Goal: Find specific page/section: Find specific page/section

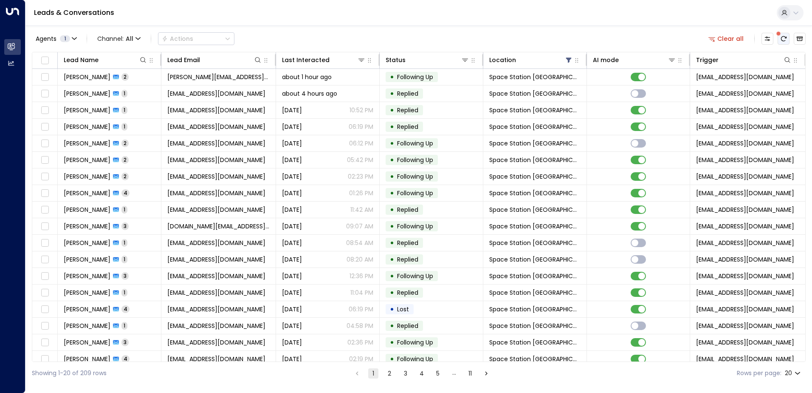
scroll to position [42, 0]
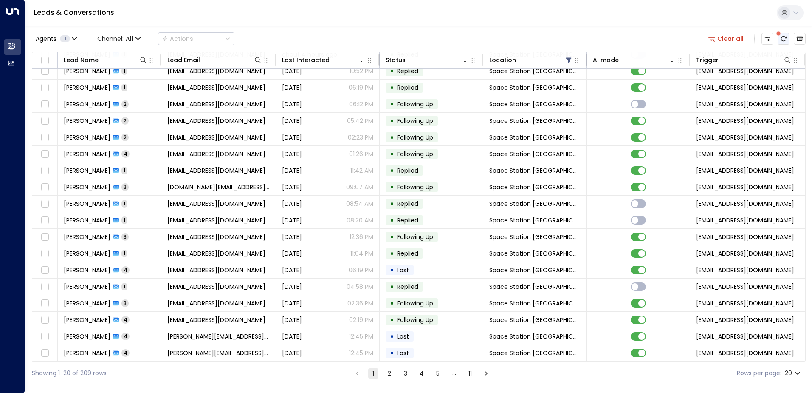
click at [784, 39] on icon "There are new threads available. Refresh the grid to view the latest updates." at bounding box center [784, 38] width 7 height 7
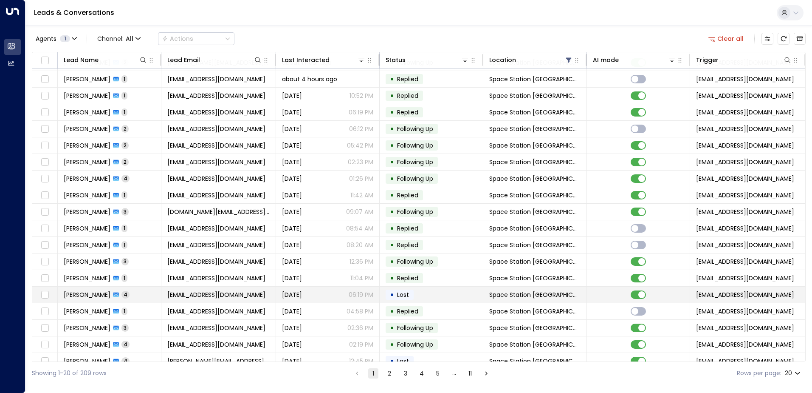
scroll to position [0, 0]
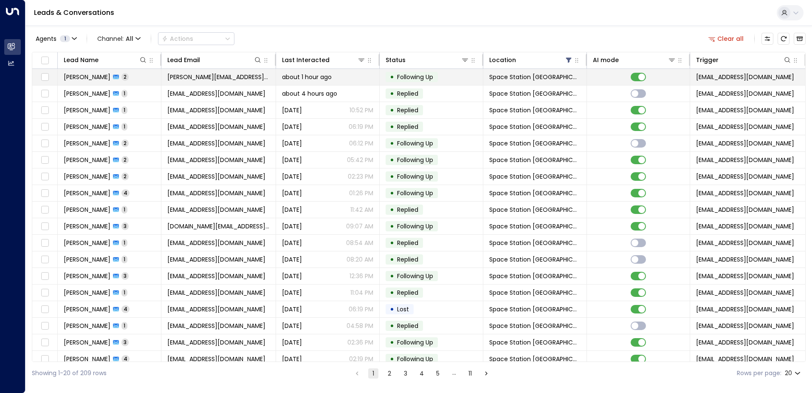
click at [110, 74] on span "[PERSON_NAME]" at bounding box center [87, 77] width 47 height 8
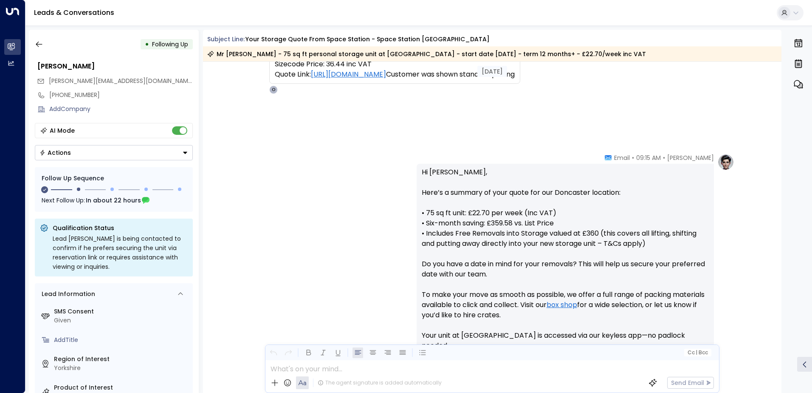
scroll to position [98, 0]
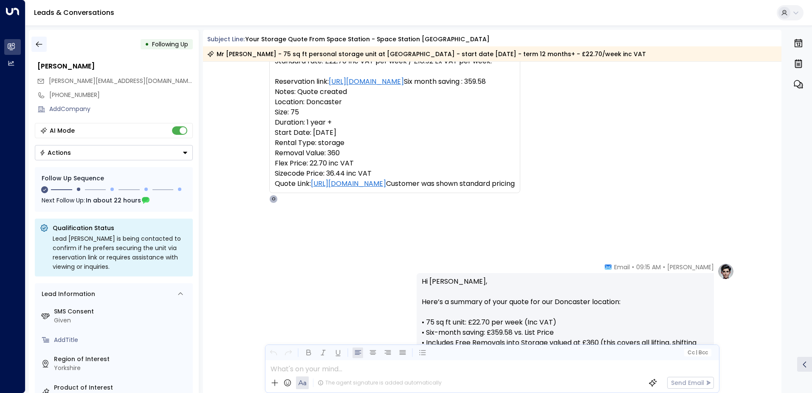
click at [40, 45] on icon "button" at bounding box center [39, 44] width 8 height 8
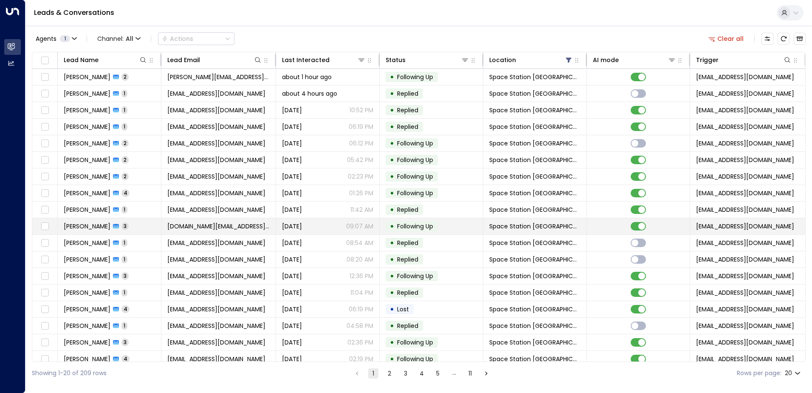
click at [122, 226] on div "[PERSON_NAME] 3" at bounding box center [96, 226] width 65 height 8
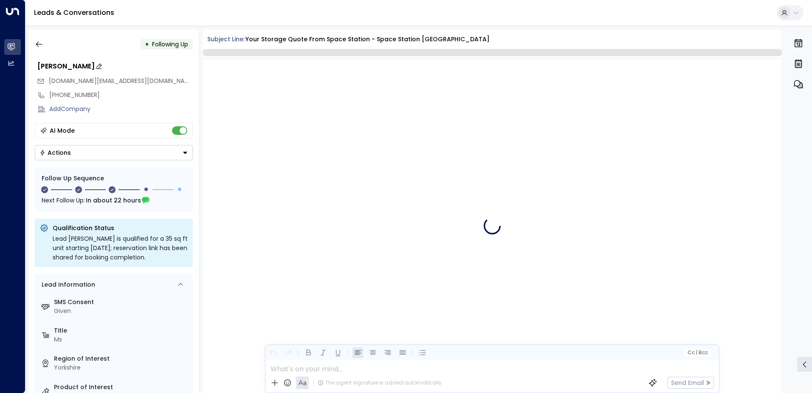
scroll to position [945, 0]
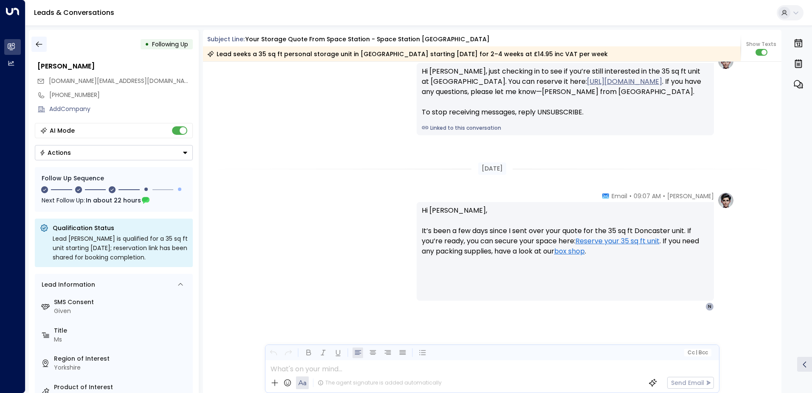
click at [40, 48] on icon "button" at bounding box center [39, 44] width 8 height 8
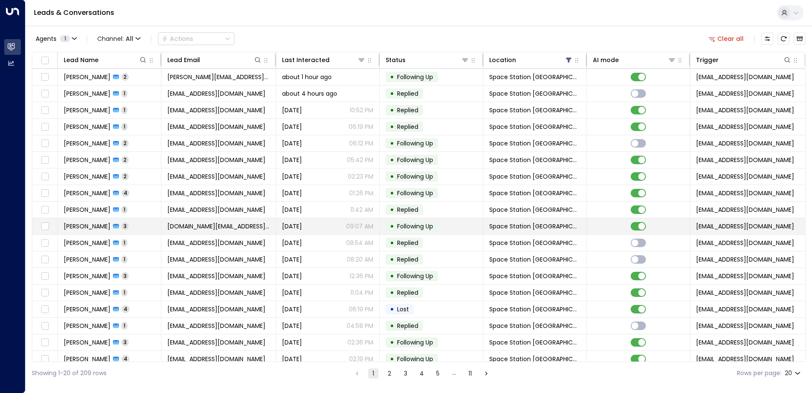
scroll to position [42, 0]
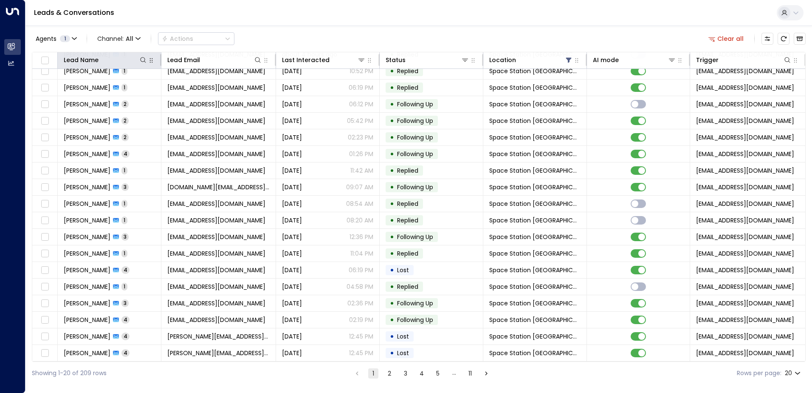
click at [147, 59] on button "button" at bounding box center [151, 60] width 8 height 8
click at [144, 60] on icon at bounding box center [143, 60] width 7 height 7
type input "******"
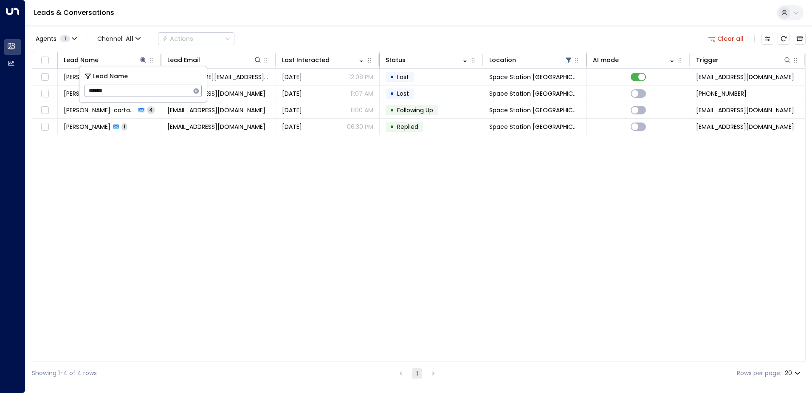
click at [223, 175] on div "Lead Name Lead Email Last Interacted Status Location AI mode Trigger [PERSON_NA…" at bounding box center [419, 207] width 774 height 310
click at [200, 203] on div "Lead Name Lead Email Last Interacted Status Location AI mode Trigger [PERSON_NA…" at bounding box center [419, 207] width 774 height 310
click at [144, 58] on icon at bounding box center [143, 60] width 6 height 6
drag, startPoint x: 118, startPoint y: 91, endPoint x: 85, endPoint y: 90, distance: 32.7
click at [85, 90] on input "******" at bounding box center [138, 91] width 106 height 16
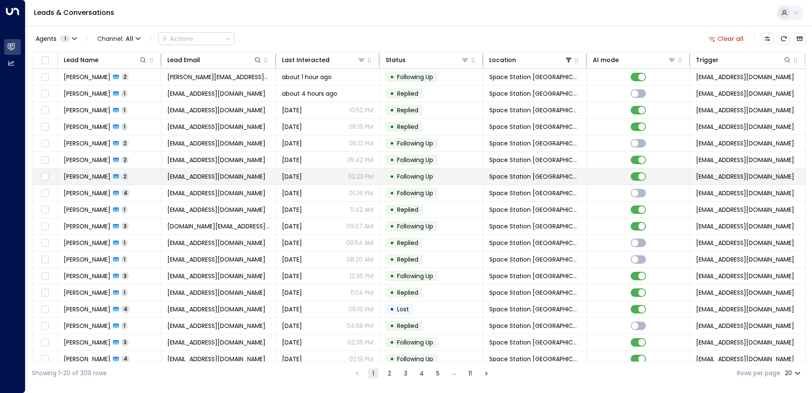
click at [139, 182] on td "[PERSON_NAME] 2" at bounding box center [110, 176] width 104 height 16
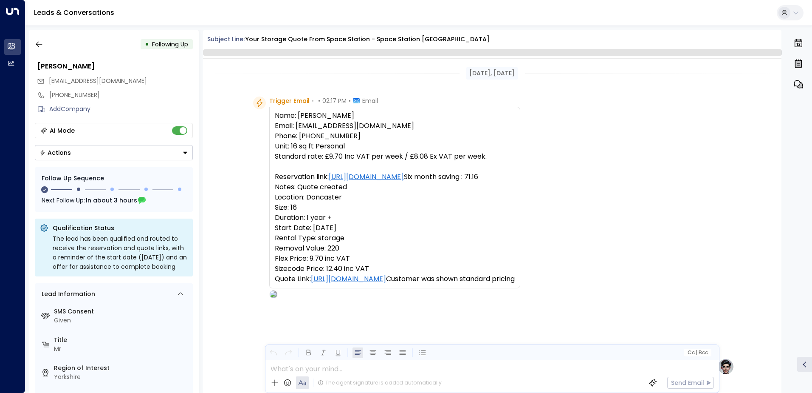
scroll to position [600, 0]
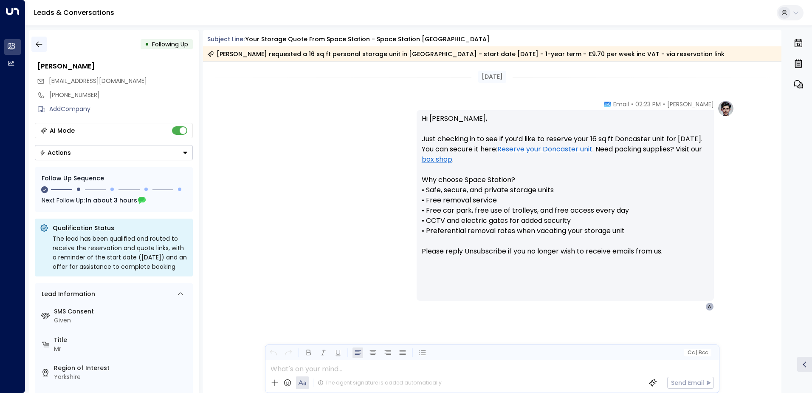
click at [42, 44] on icon "button" at bounding box center [39, 45] width 6 height 6
